Goal: Task Accomplishment & Management: Manage account settings

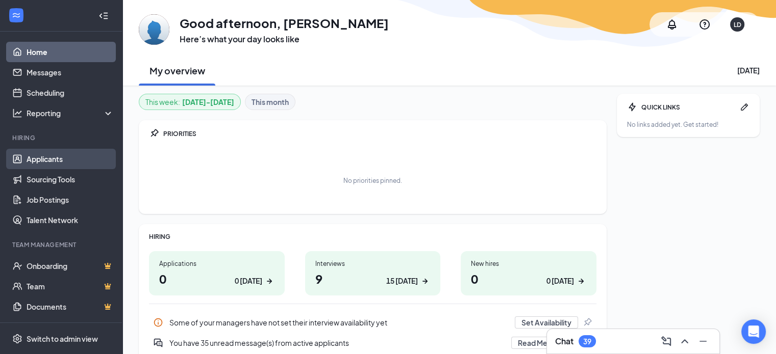
click at [49, 157] on link "Applicants" at bounding box center [70, 159] width 87 height 20
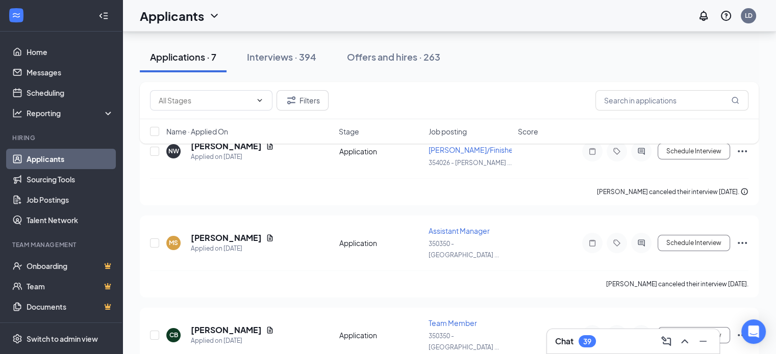
scroll to position [21, 0]
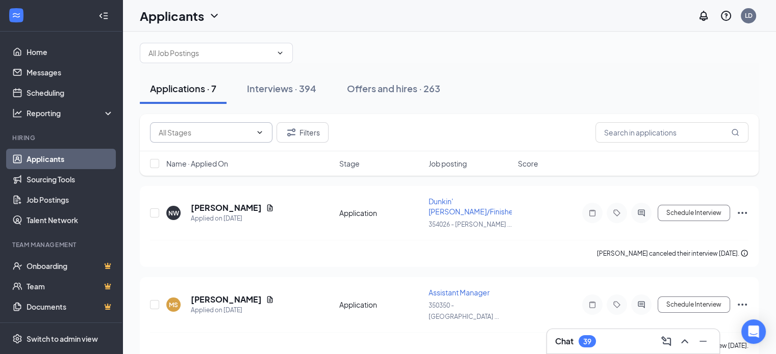
click at [258, 129] on icon "ChevronDown" at bounding box center [259, 133] width 8 height 8
click at [643, 127] on input "text" at bounding box center [671, 132] width 153 height 20
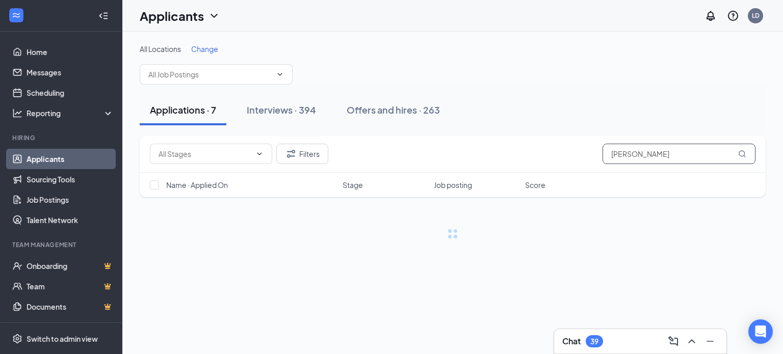
click at [741, 156] on icon "MagnifyingGlass" at bounding box center [742, 153] width 7 height 7
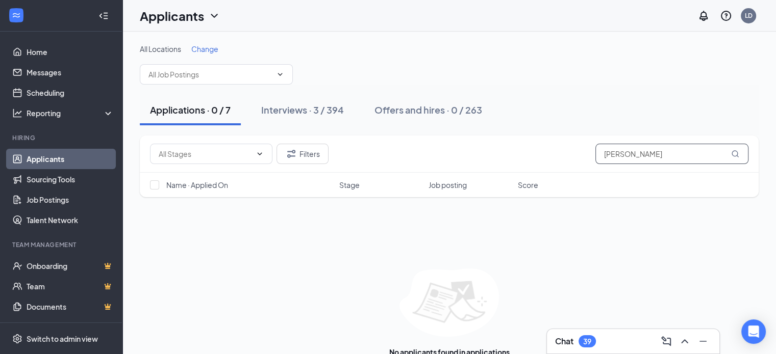
click at [635, 149] on input "spencer" at bounding box center [671, 154] width 153 height 20
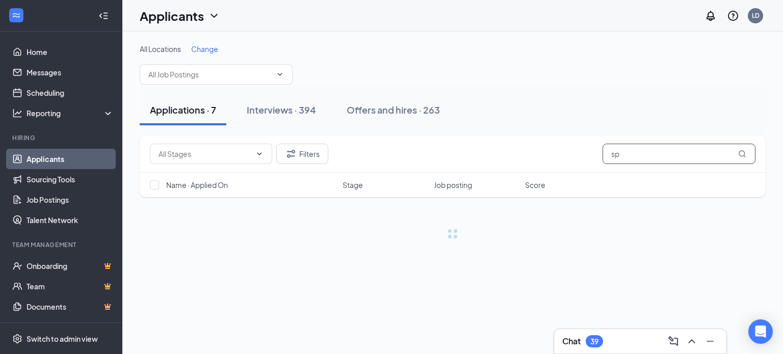
type input "s"
type input "[PERSON_NAME]"
click at [305, 158] on button "Filters" at bounding box center [302, 154] width 52 height 20
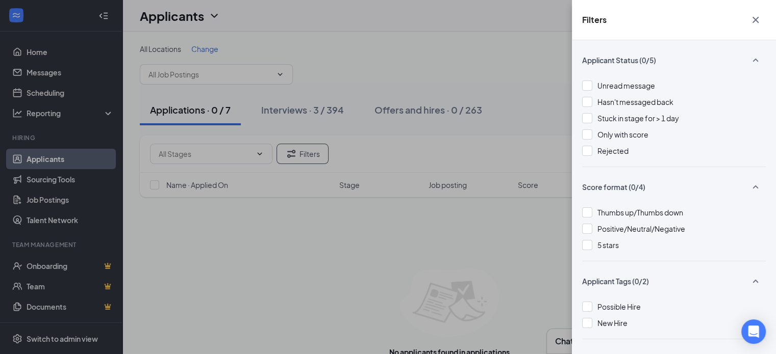
click at [529, 250] on div "Filters Applicant Status (0/5) Unread message Hasn't messaged back Stuck in sta…" at bounding box center [388, 177] width 776 height 354
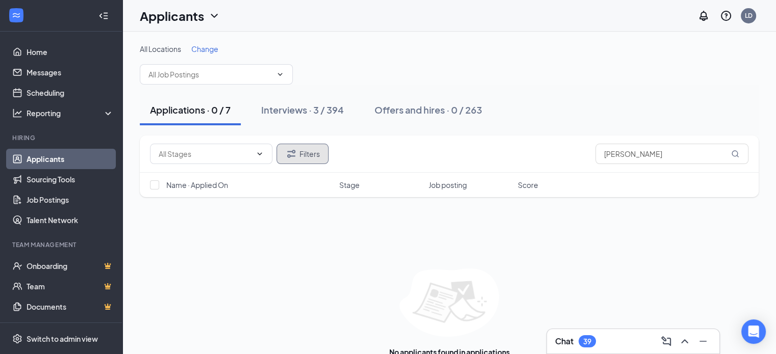
click at [305, 155] on button "Filters" at bounding box center [302, 154] width 52 height 20
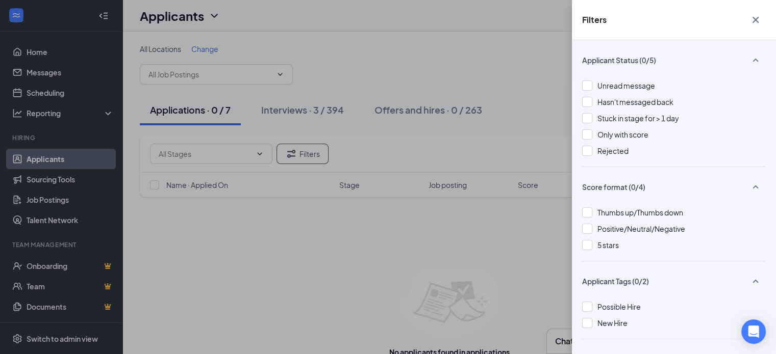
click at [261, 153] on div "Filters Applicant Status (0/5) Unread message Hasn't messaged back Stuck in sta…" at bounding box center [388, 177] width 776 height 354
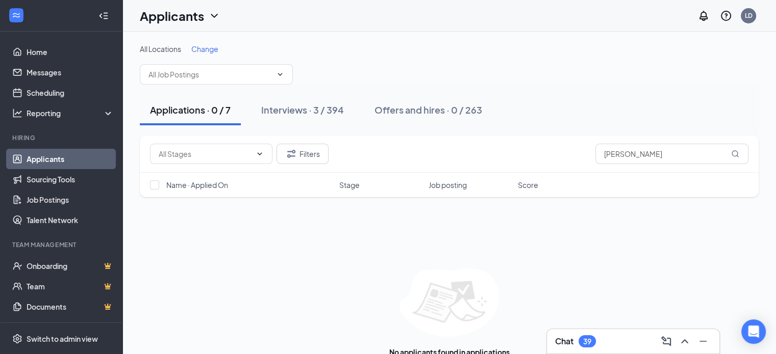
click at [261, 153] on icon "ChevronDown" at bounding box center [260, 153] width 5 height 3
click at [257, 155] on icon "ChevronDown" at bounding box center [259, 154] width 8 height 8
click at [155, 184] on input "checkbox" at bounding box center [154, 185] width 9 height 9
checkbox input "false"
click at [203, 49] on span "Change" at bounding box center [204, 48] width 27 height 9
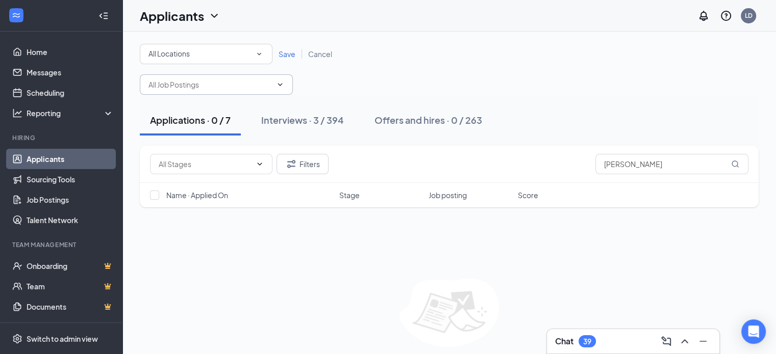
click at [277, 86] on icon "ChevronDown" at bounding box center [280, 85] width 8 height 8
click at [274, 78] on span at bounding box center [216, 84] width 153 height 20
click at [260, 55] on icon "SmallChevronDown" at bounding box center [258, 53] width 9 height 9
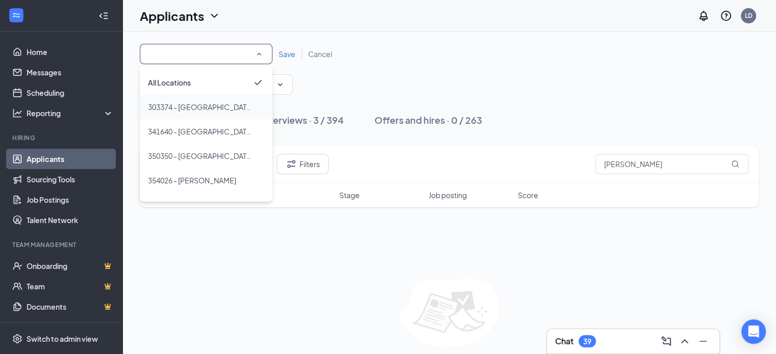
click at [238, 107] on div "303374 - [GEOGRAPHIC_DATA] US 1" at bounding box center [206, 107] width 116 height 12
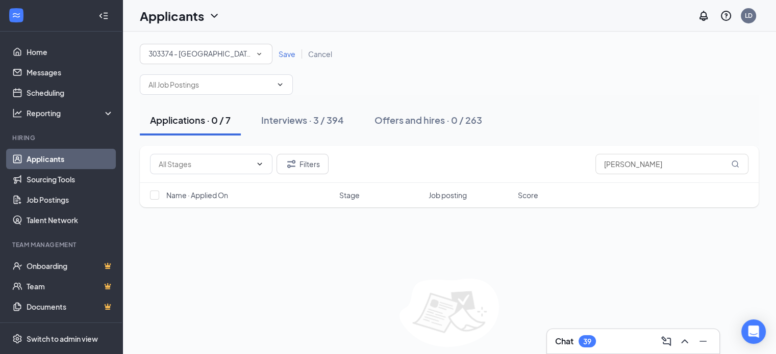
click at [284, 54] on span "Save" at bounding box center [286, 53] width 17 height 9
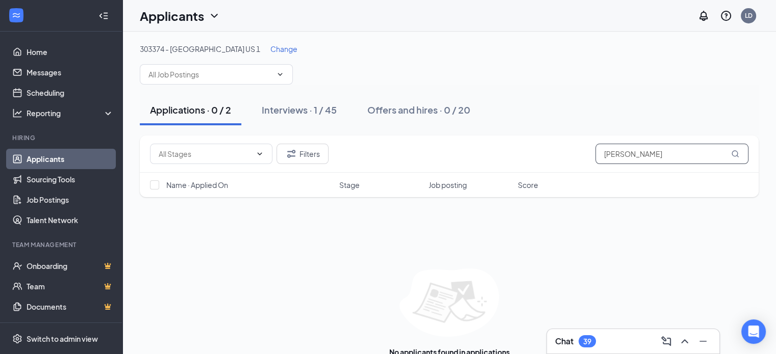
click at [654, 157] on input "[PERSON_NAME]" at bounding box center [671, 154] width 153 height 20
type input "a"
type input "spencer"
click at [51, 159] on link "Applicants" at bounding box center [70, 159] width 87 height 20
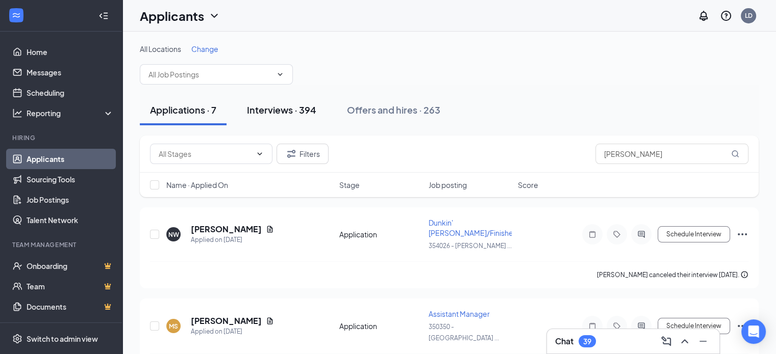
click at [288, 111] on div "Interviews · 394" at bounding box center [281, 110] width 69 height 13
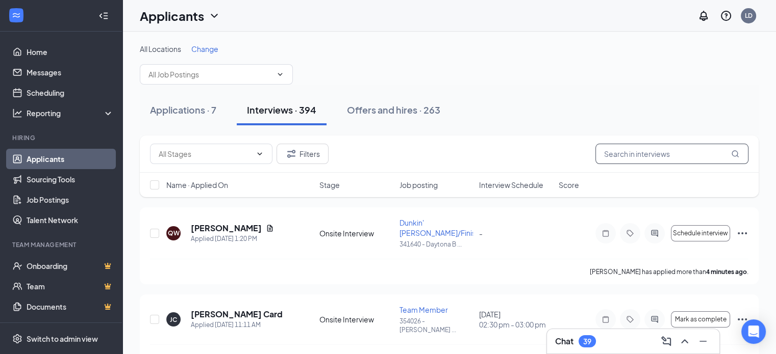
click at [630, 159] on input "text" at bounding box center [671, 154] width 153 height 20
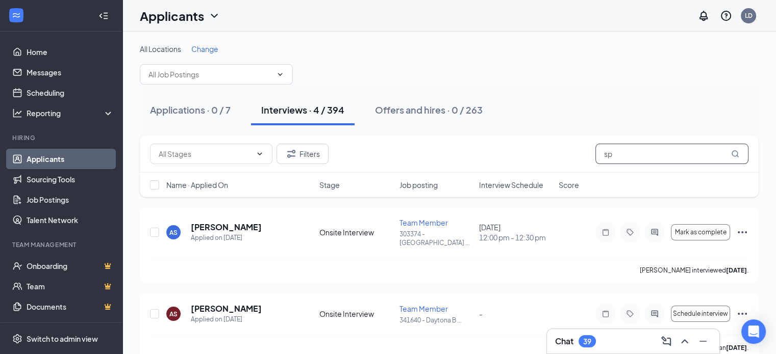
type input "s"
type input "[PERSON_NAME]"
click at [738, 229] on icon "Ellipses" at bounding box center [742, 232] width 12 height 12
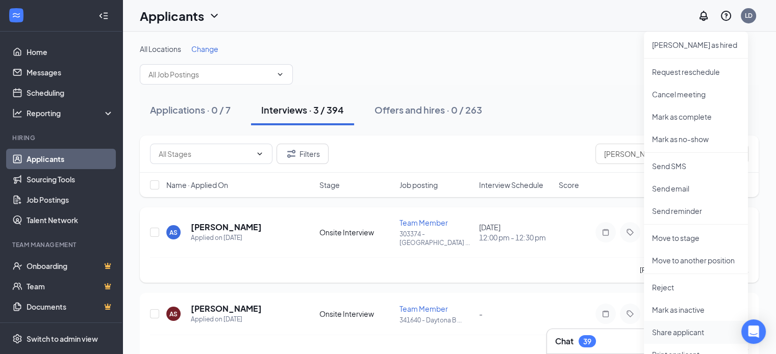
click at [683, 335] on p "Share applicant" at bounding box center [696, 332] width 88 height 10
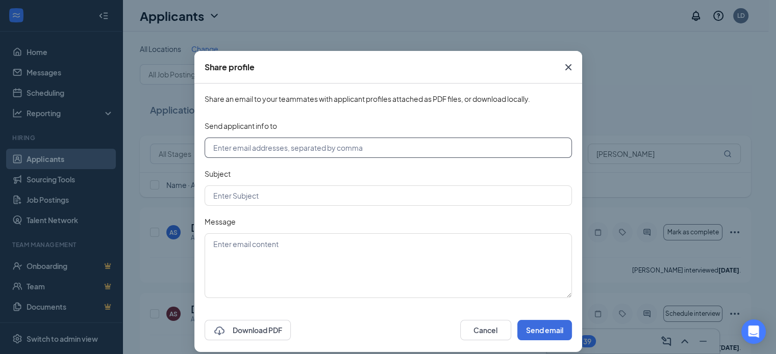
click at [420, 148] on input "text" at bounding box center [388, 148] width 367 height 20
type input "354026@brewingbrand.com"
click at [391, 191] on input "text" at bounding box center [388, 196] width 367 height 20
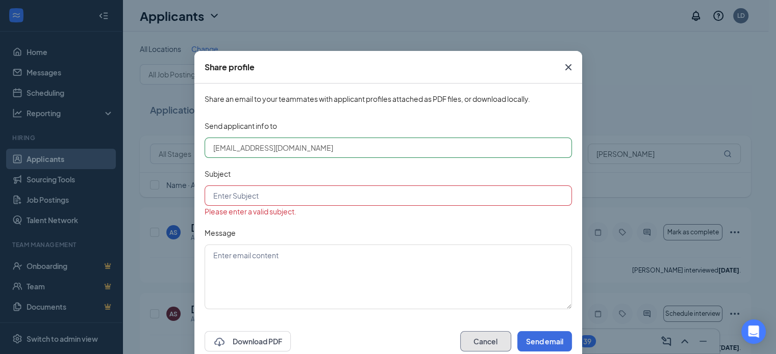
click at [491, 331] on button "Cancel" at bounding box center [485, 341] width 51 height 20
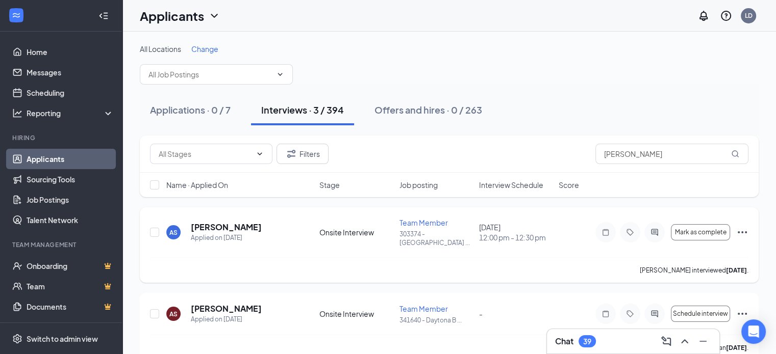
click at [745, 231] on icon "Ellipses" at bounding box center [742, 232] width 12 height 12
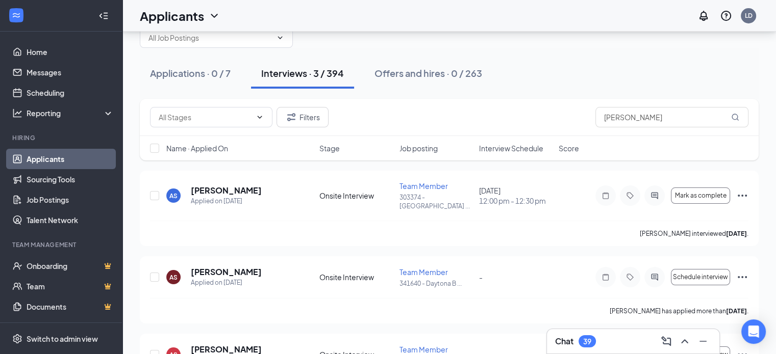
scroll to position [40, 0]
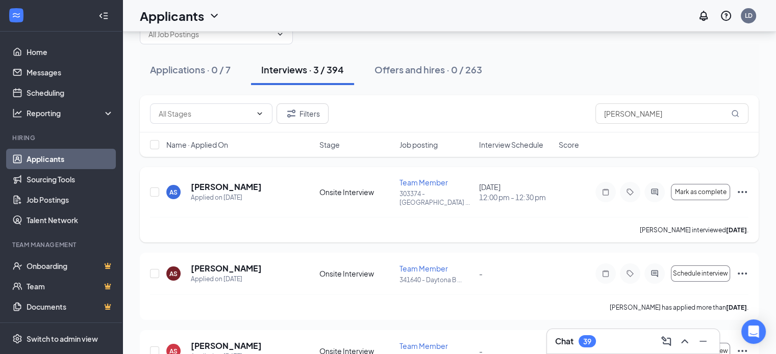
click at [742, 191] on icon "Ellipses" at bounding box center [741, 192] width 9 height 2
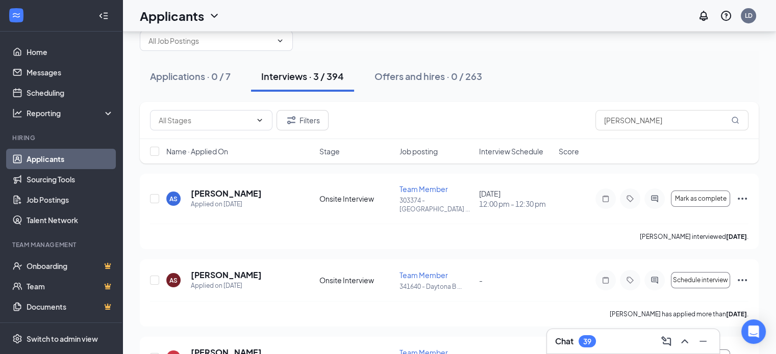
scroll to position [31, 0]
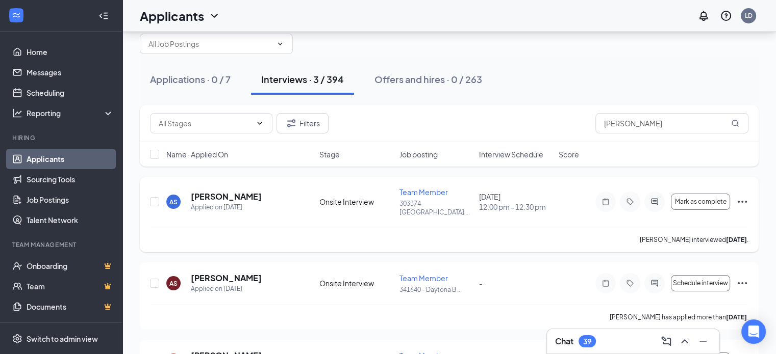
click at [740, 199] on icon "Ellipses" at bounding box center [742, 202] width 12 height 12
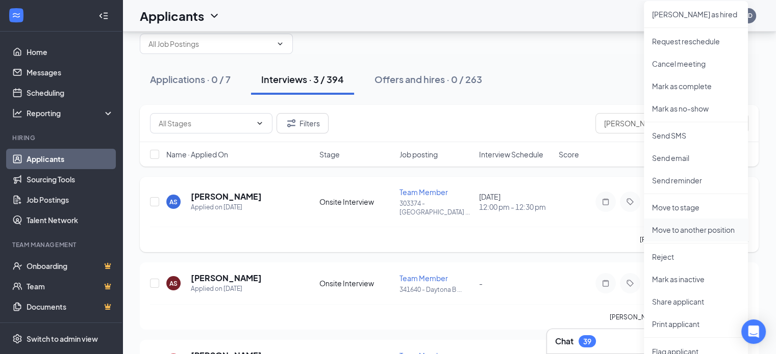
click at [688, 225] on p "Move to another position" at bounding box center [696, 230] width 88 height 10
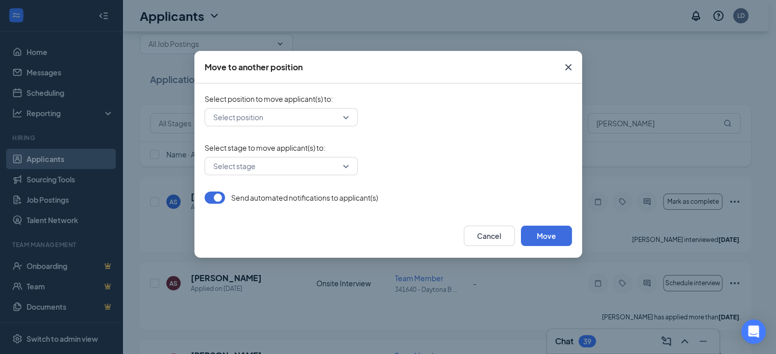
click at [345, 117] on div "Select position" at bounding box center [281, 117] width 153 height 18
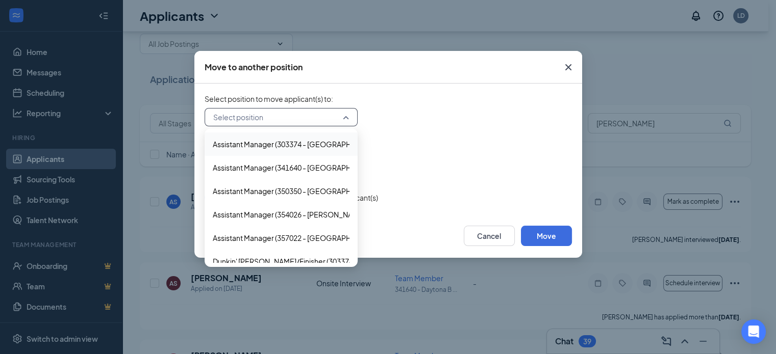
click at [392, 103] on span "Select position to move applicant(s) to :" at bounding box center [388, 99] width 367 height 10
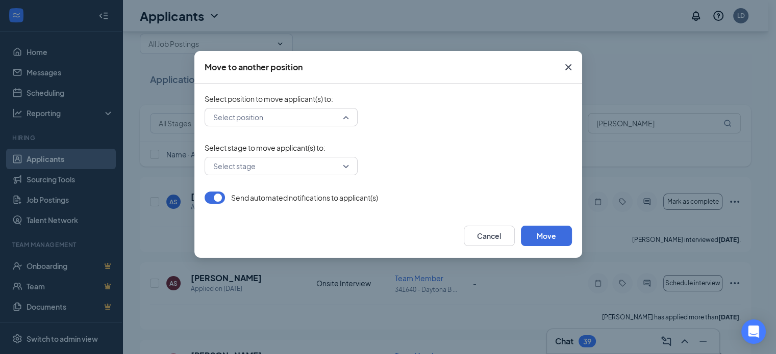
click at [344, 120] on input "search" at bounding box center [278, 117] width 134 height 17
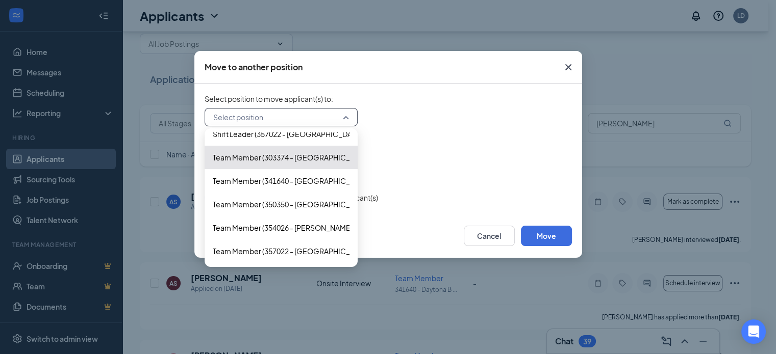
scroll to position [437, 0]
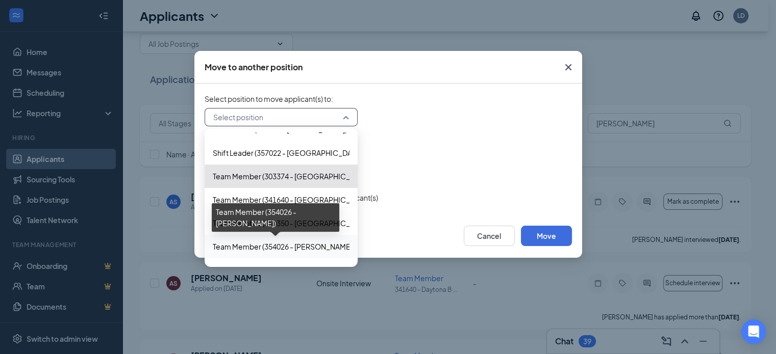
click at [280, 247] on span "Team Member (354026 - Clyde Morris)" at bounding box center [284, 246] width 142 height 11
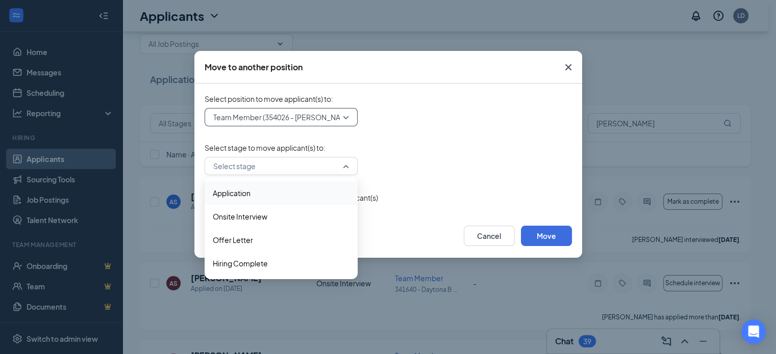
click at [350, 164] on div "Select stage" at bounding box center [281, 166] width 153 height 18
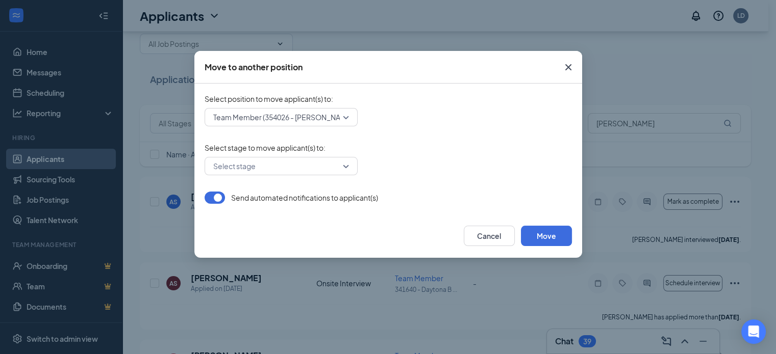
click at [310, 138] on form "Select position to move applicant(s) to : Team Member (354026 - Clyde Morris) 2…" at bounding box center [388, 149] width 367 height 110
click at [347, 167] on div "Select stage" at bounding box center [281, 166] width 153 height 18
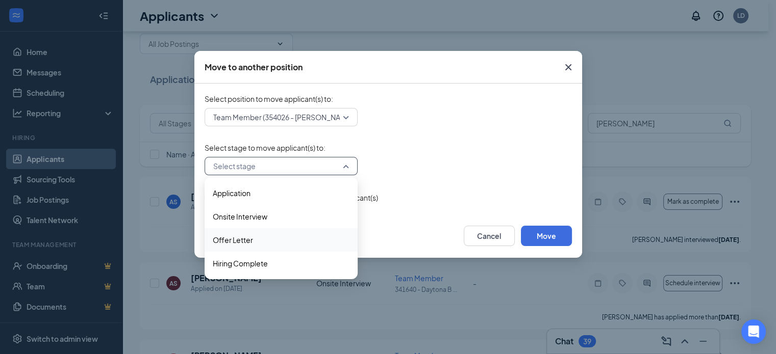
click at [255, 237] on span "Offer Letter" at bounding box center [281, 240] width 137 height 11
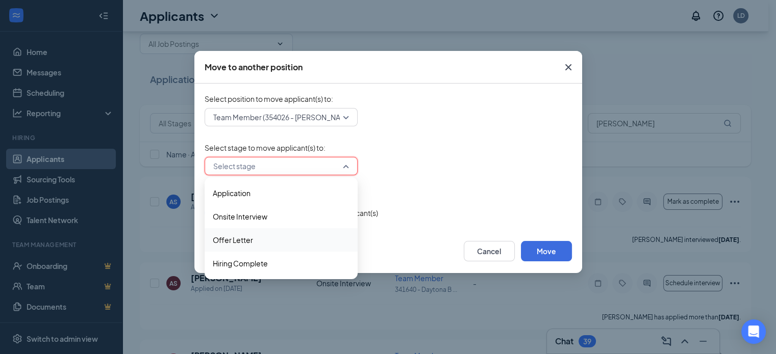
click at [347, 163] on div "Select stage" at bounding box center [281, 166] width 153 height 18
click at [242, 239] on span "Offer Letter" at bounding box center [233, 240] width 40 height 11
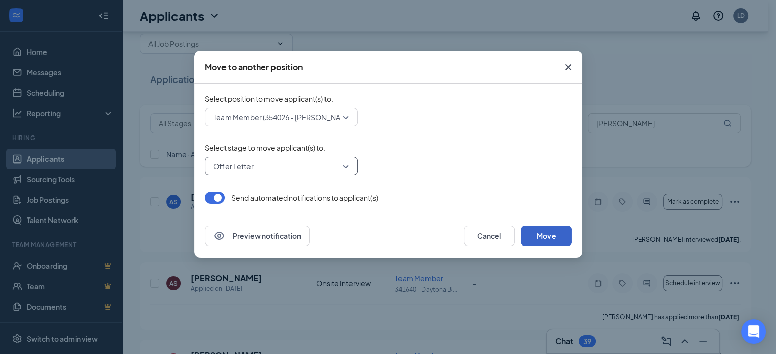
click at [541, 233] on button "Move" at bounding box center [546, 236] width 51 height 20
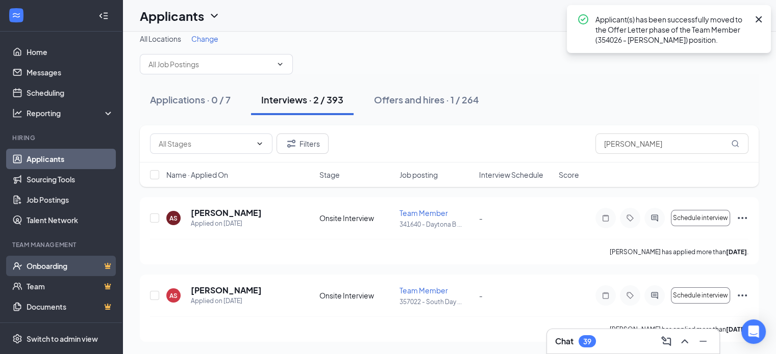
scroll to position [10, 0]
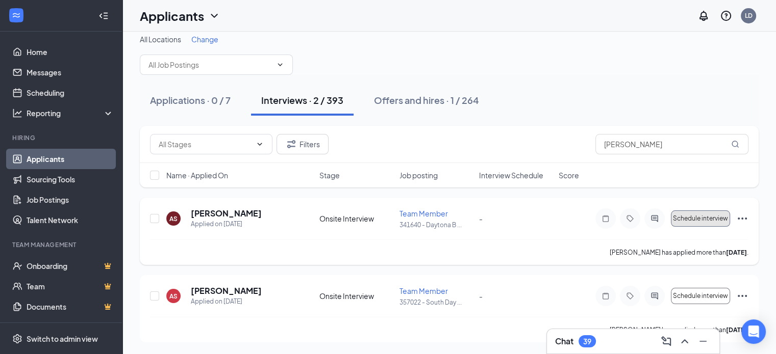
click at [694, 220] on span "Schedule interview" at bounding box center [700, 218] width 55 height 7
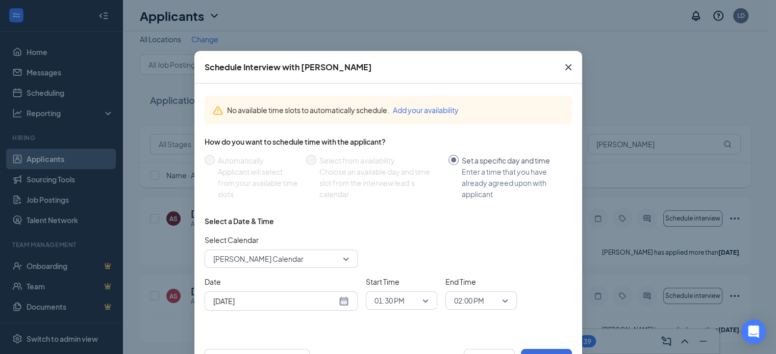
click at [566, 67] on icon "Cross" at bounding box center [568, 67] width 12 height 12
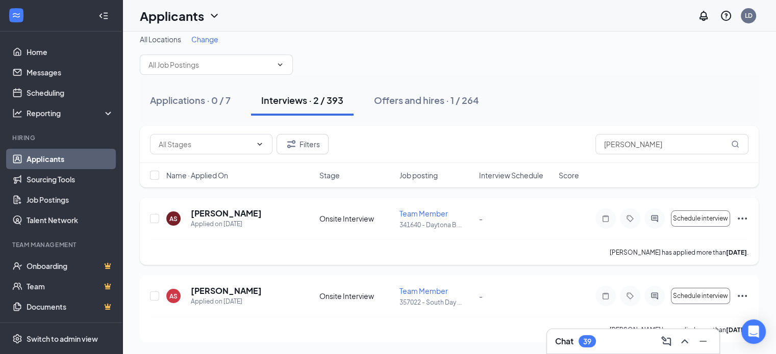
click at [740, 219] on icon "Ellipses" at bounding box center [742, 219] width 12 height 12
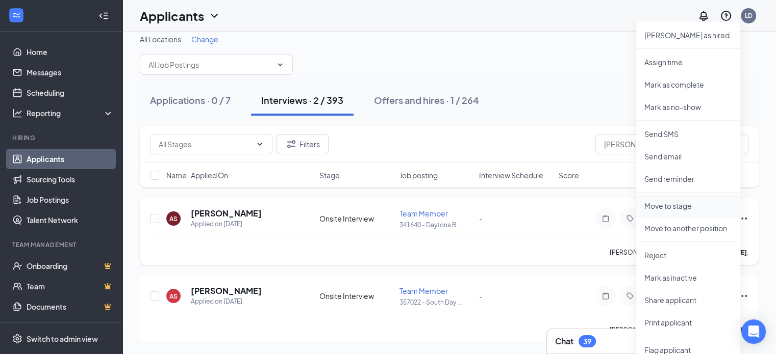
click at [678, 203] on p "Move to stage" at bounding box center [688, 206] width 88 height 10
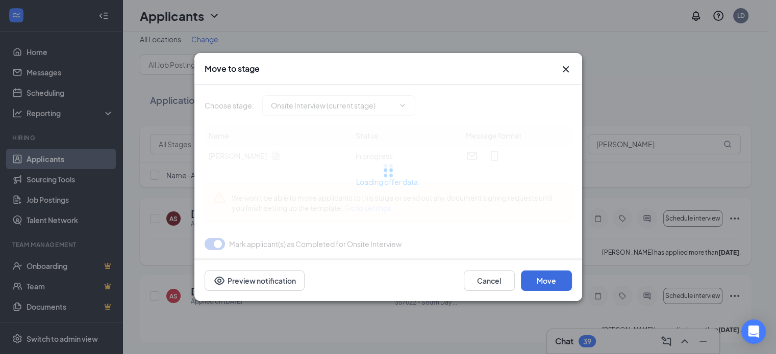
type input "Offer Letter (next stage)"
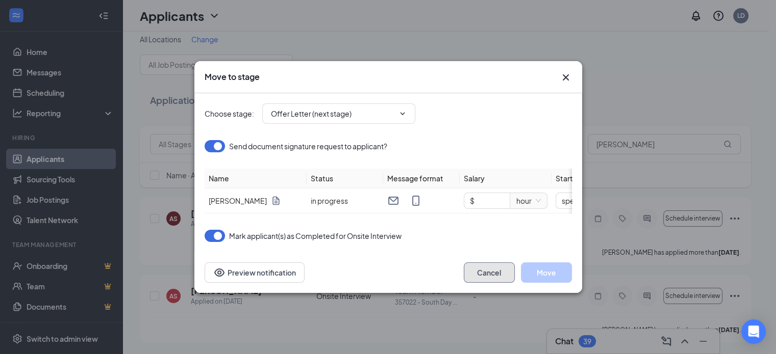
click at [496, 274] on button "Cancel" at bounding box center [489, 273] width 51 height 20
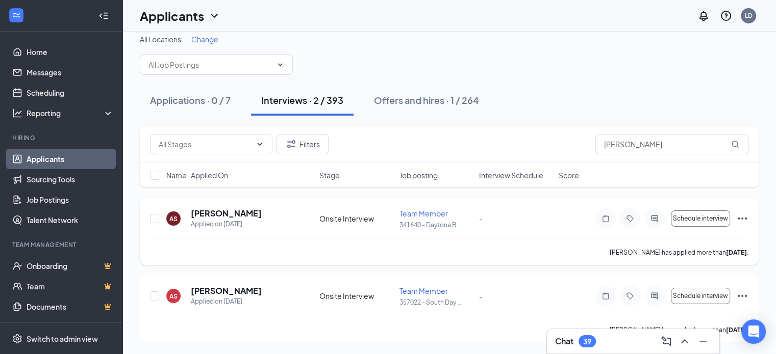
click at [739, 218] on icon "Ellipses" at bounding box center [742, 219] width 12 height 12
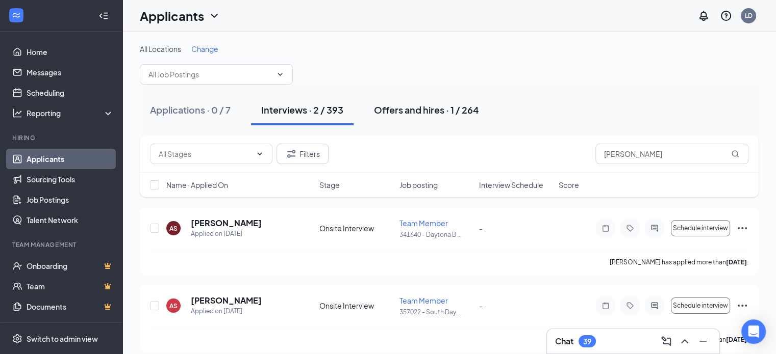
click at [412, 106] on div "Offers and hires · 1 / 264" at bounding box center [426, 110] width 105 height 13
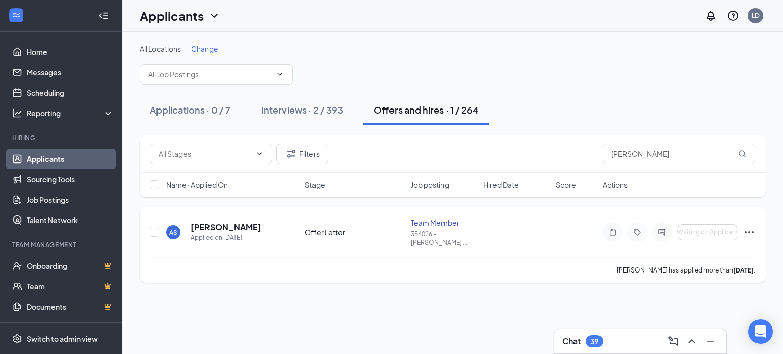
click at [749, 227] on icon "Ellipses" at bounding box center [750, 232] width 12 height 12
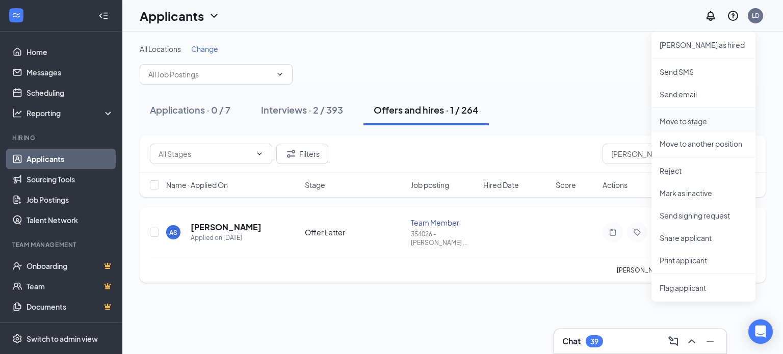
click at [697, 120] on p "Move to stage" at bounding box center [704, 121] width 88 height 10
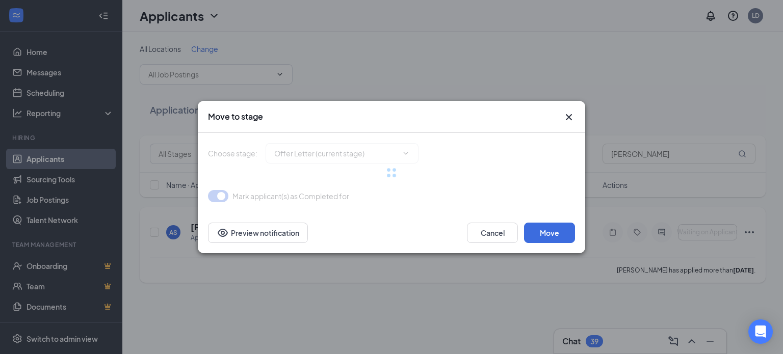
type input "Hiring Complete (final stage)"
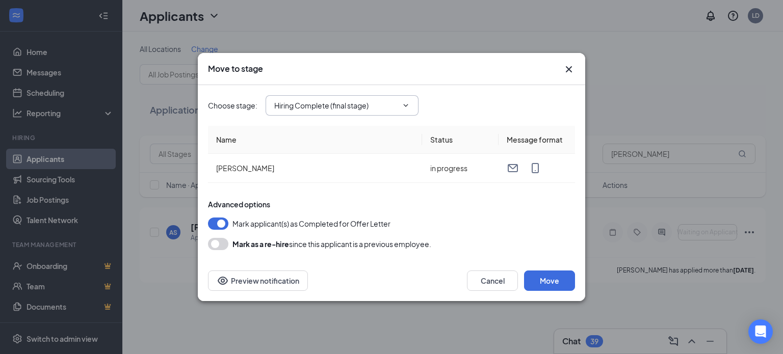
click at [407, 104] on icon "ChevronDown" at bounding box center [406, 105] width 8 height 8
click at [404, 104] on icon "ChevronDown" at bounding box center [406, 105] width 8 height 8
click at [566, 73] on icon "Cross" at bounding box center [569, 69] width 12 height 12
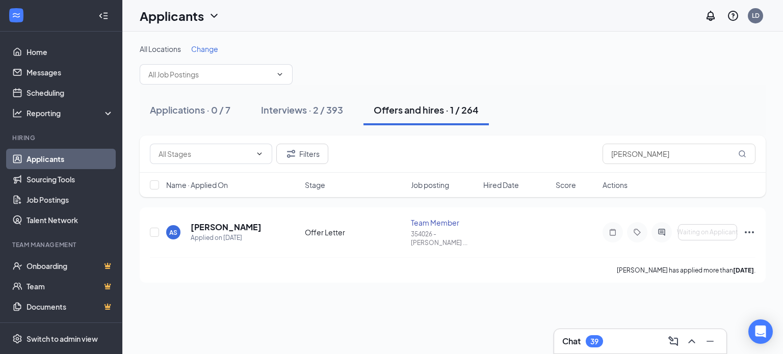
click at [208, 47] on span "Change" at bounding box center [204, 48] width 27 height 9
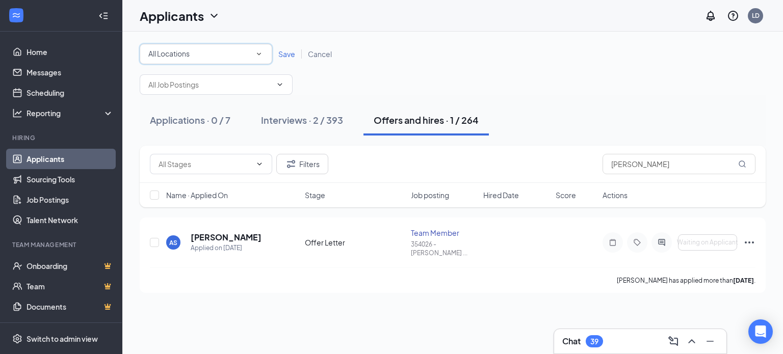
click at [257, 53] on icon "SmallChevronDown" at bounding box center [258, 53] width 9 height 9
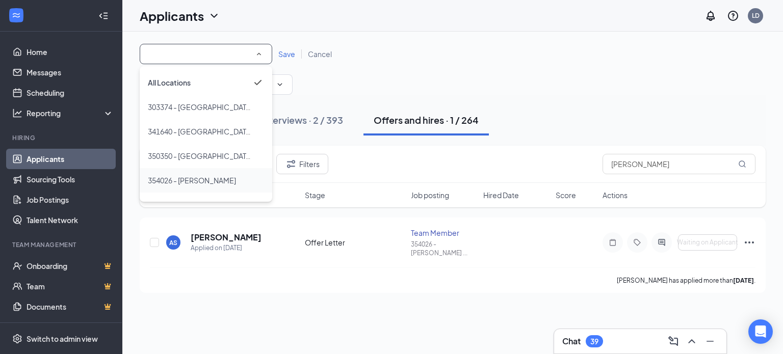
click at [200, 181] on span "354026 - [PERSON_NAME]" at bounding box center [192, 180] width 88 height 9
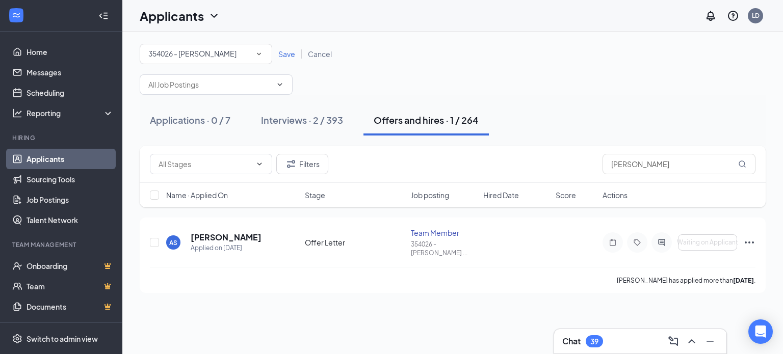
click at [282, 55] on span "Save" at bounding box center [286, 53] width 17 height 9
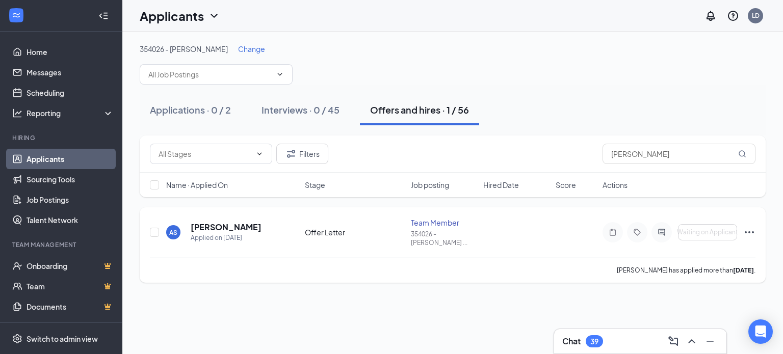
click at [749, 228] on icon "Ellipses" at bounding box center [750, 232] width 12 height 12
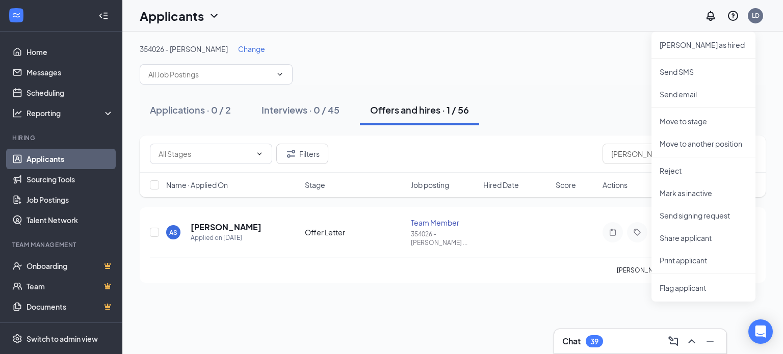
click at [534, 88] on div "Applications · 0 / 2 Interviews · 0 / 45 Offers and hires · 1 / 56" at bounding box center [453, 110] width 626 height 51
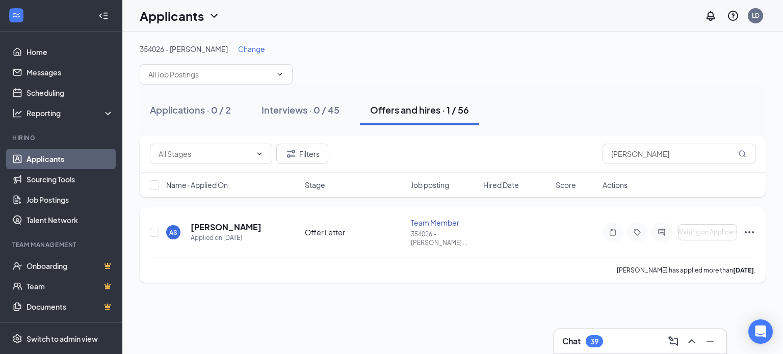
click at [749, 226] on icon "Ellipses" at bounding box center [750, 232] width 12 height 12
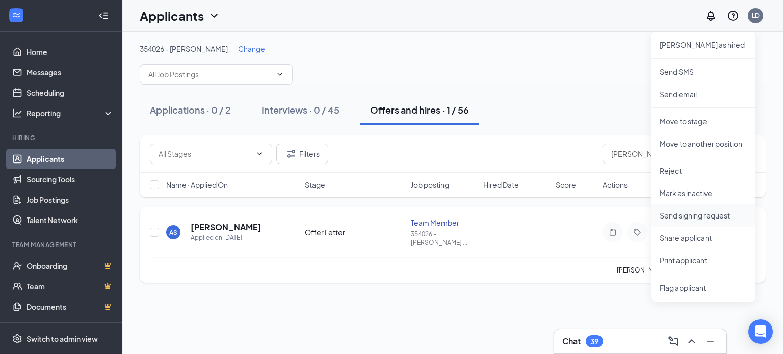
click at [702, 216] on p "Send signing request" at bounding box center [704, 216] width 88 height 10
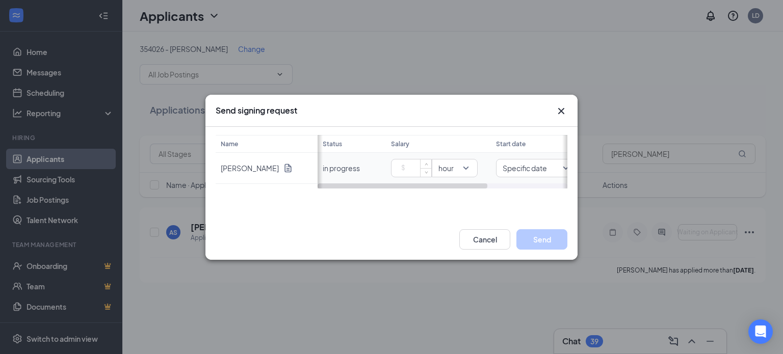
click at [417, 167] on input at bounding box center [414, 168] width 36 height 15
click at [409, 168] on input at bounding box center [414, 168] width 36 height 15
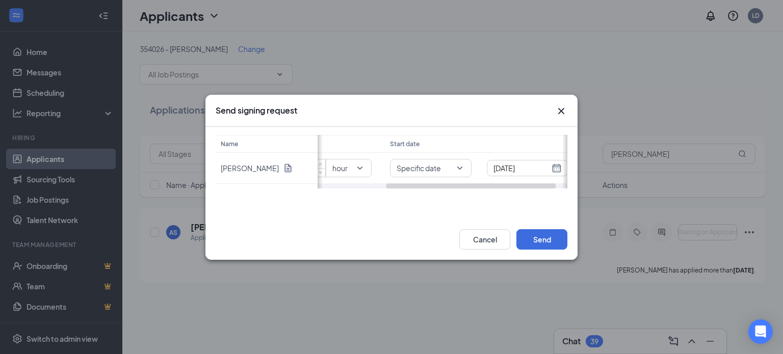
drag, startPoint x: 466, startPoint y: 188, endPoint x: 539, endPoint y: 189, distance: 72.9
click at [539, 189] on div "Name [PERSON_NAME] Status Salary Start date in progress 13.00 hour Specific dat…" at bounding box center [392, 173] width 372 height 92
click at [458, 166] on div "Name [PERSON_NAME] Status Salary Start date in progress 13.00 hour Specific dat…" at bounding box center [392, 162] width 352 height 54
type input "13"
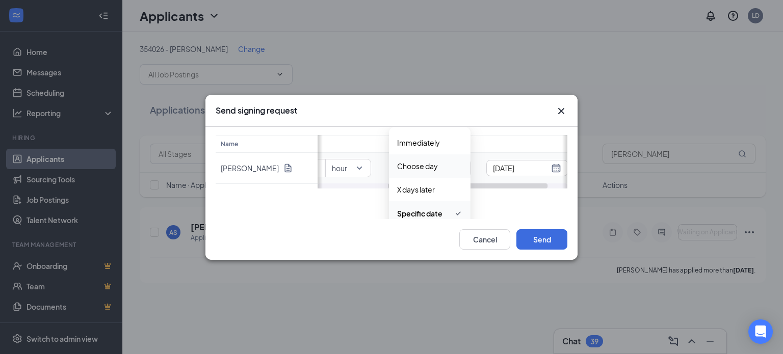
click at [551, 171] on div "[DATE]" at bounding box center [527, 168] width 68 height 11
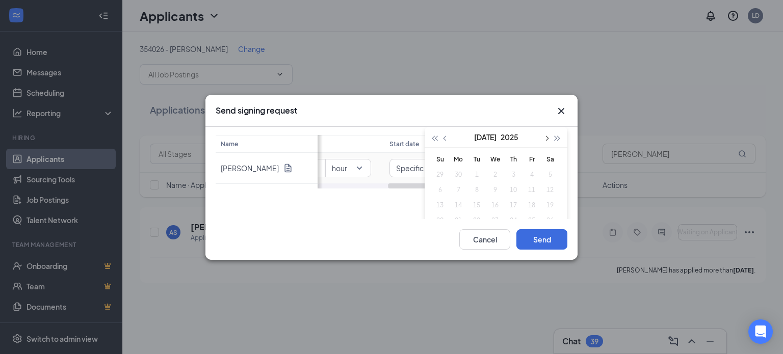
click at [547, 138] on span "button" at bounding box center [546, 138] width 5 height 5
type input "[DATE]"
click at [532, 204] on div "19" at bounding box center [532, 205] width 12 height 12
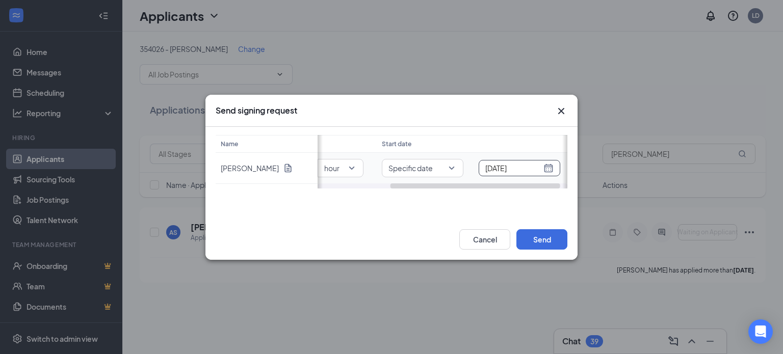
scroll to position [0, 117]
drag, startPoint x: 541, startPoint y: 187, endPoint x: 559, endPoint y: 180, distance: 19.2
click at [559, 180] on div "Status Salary Start date in progress 13 hour Specific date [DATE]" at bounding box center [443, 162] width 250 height 54
click at [542, 239] on button "Send" at bounding box center [542, 239] width 51 height 20
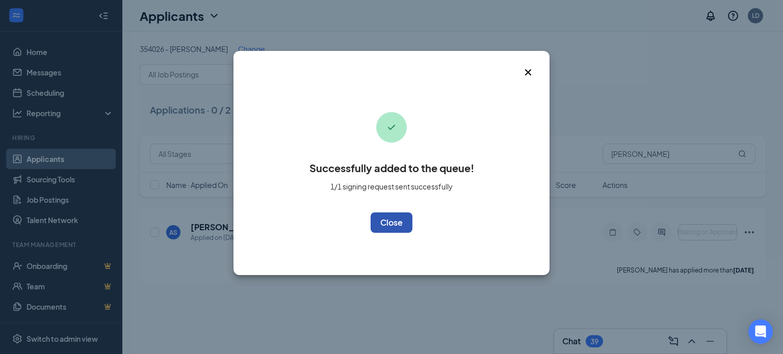
click at [396, 228] on button "OK" at bounding box center [392, 223] width 42 height 20
